Goal: Task Accomplishment & Management: Use online tool/utility

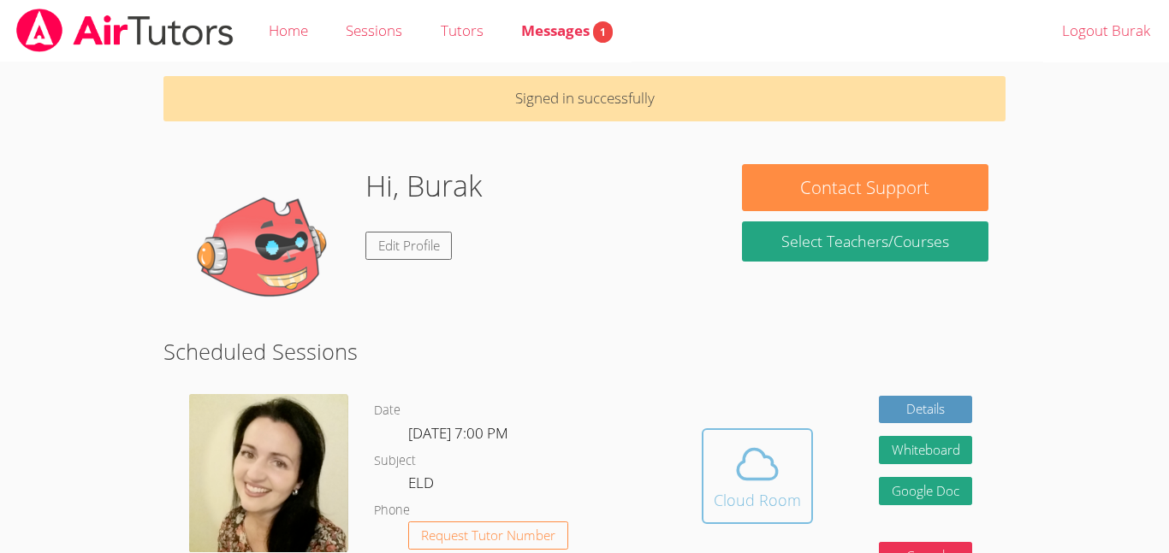
click at [736, 482] on icon at bounding box center [757, 465] width 48 height 48
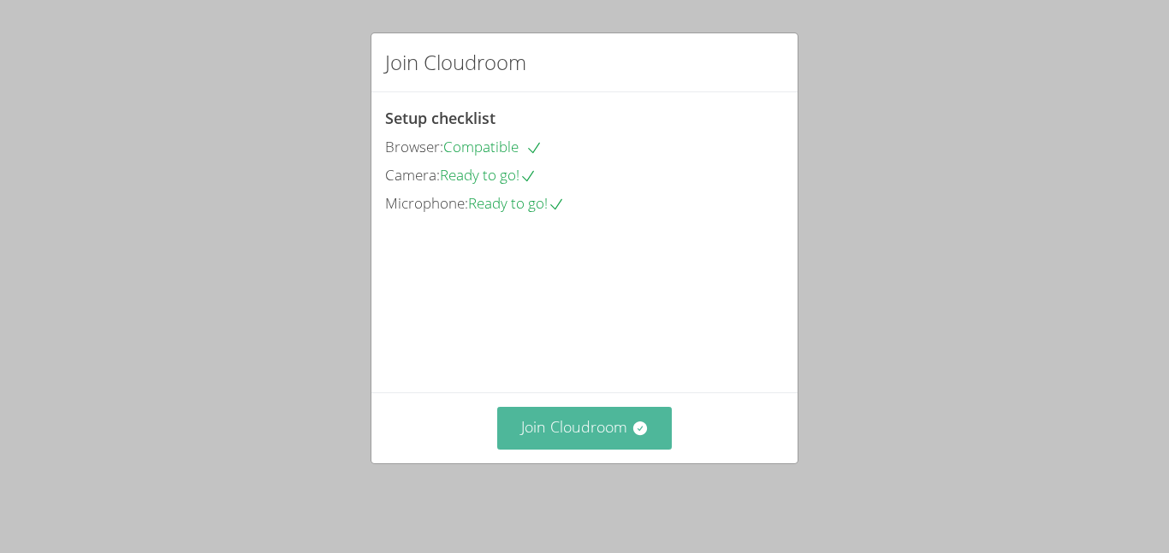
click at [611, 435] on button "Join Cloudroom" at bounding box center [584, 428] width 175 height 42
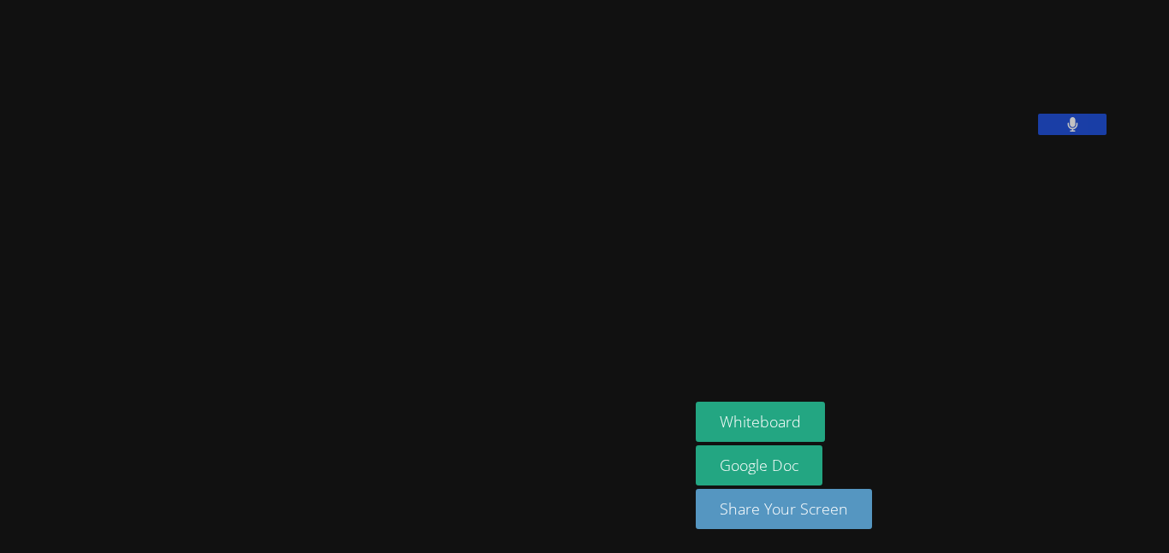
click at [216, 258] on video at bounding box center [344, 243] width 257 height 380
click at [216, 254] on video at bounding box center [344, 243] width 257 height 380
click at [216, 257] on video at bounding box center [344, 243] width 257 height 380
click at [825, 414] on button "Whiteboard" at bounding box center [760, 422] width 129 height 40
click at [225, 235] on video at bounding box center [344, 243] width 257 height 380
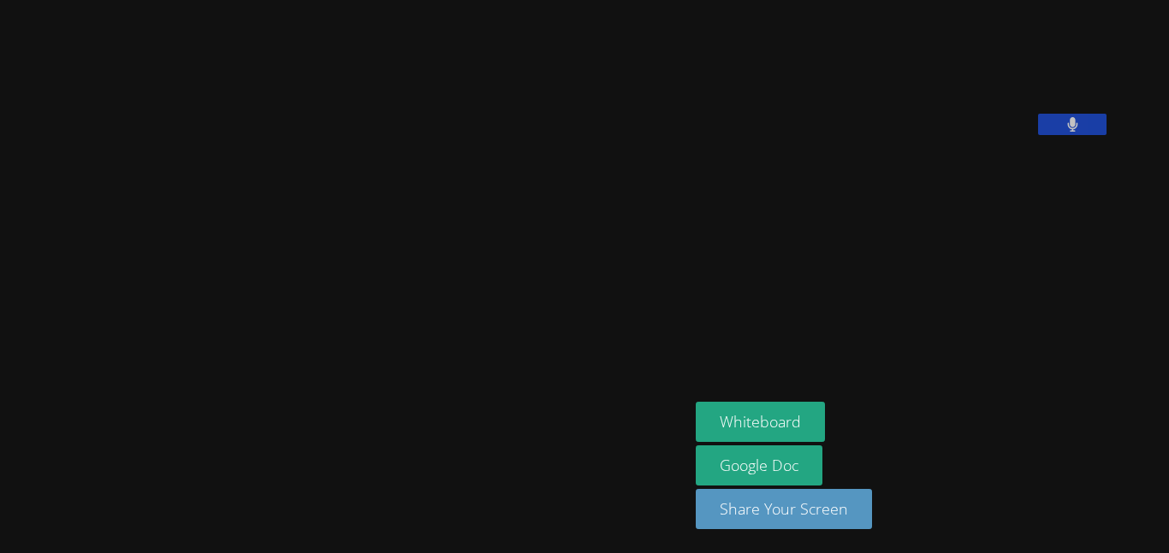
drag, startPoint x: 437, startPoint y: 343, endPoint x: 428, endPoint y: 339, distance: 10.3
click at [428, 339] on video at bounding box center [344, 243] width 257 height 380
click at [441, 268] on video at bounding box center [344, 243] width 257 height 380
drag, startPoint x: 435, startPoint y: 260, endPoint x: 444, endPoint y: 256, distance: 10.3
click at [444, 256] on video at bounding box center [344, 243] width 257 height 380
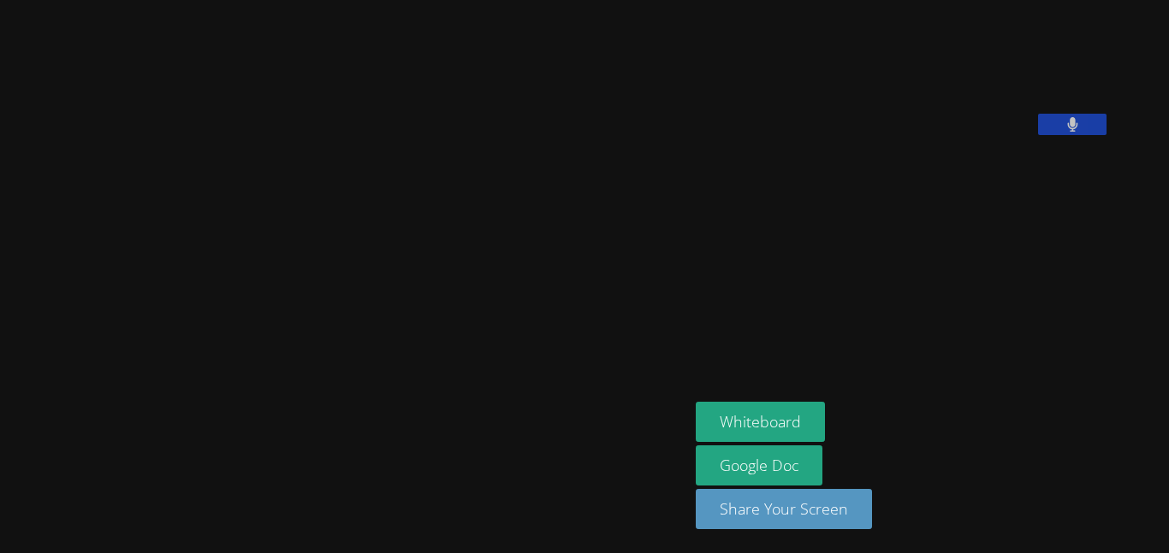
drag, startPoint x: 452, startPoint y: 237, endPoint x: 440, endPoint y: 227, distance: 15.8
click at [440, 227] on video at bounding box center [344, 243] width 257 height 380
click at [444, 231] on video at bounding box center [344, 243] width 257 height 380
click at [785, 416] on button "Whiteboard" at bounding box center [760, 422] width 129 height 40
